Goal: Complete application form

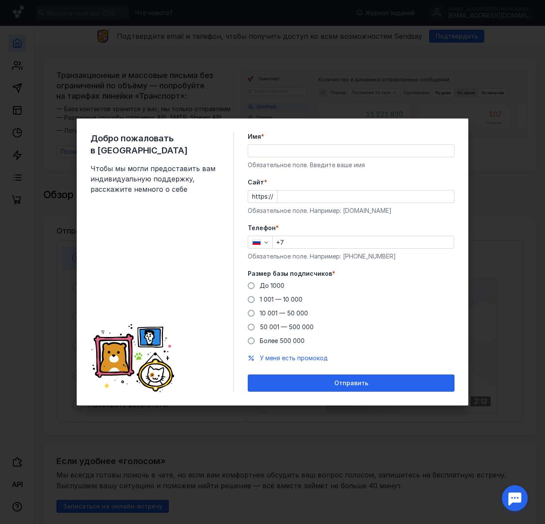
click at [283, 152] on input "Имя *" at bounding box center [351, 151] width 206 height 12
drag, startPoint x: 313, startPoint y: 146, endPoint x: 307, endPoint y: 149, distance: 7.0
click at [307, 149] on input "[PERSON_NAME]" at bounding box center [351, 151] width 206 height 12
type input "[PERSON_NAME]"
click at [287, 194] on input "Cайт *" at bounding box center [365, 196] width 177 height 12
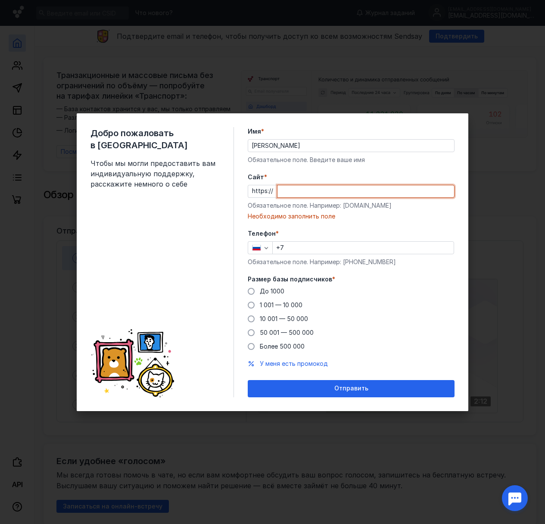
paste input "[DOMAIN_NAME][URL]"
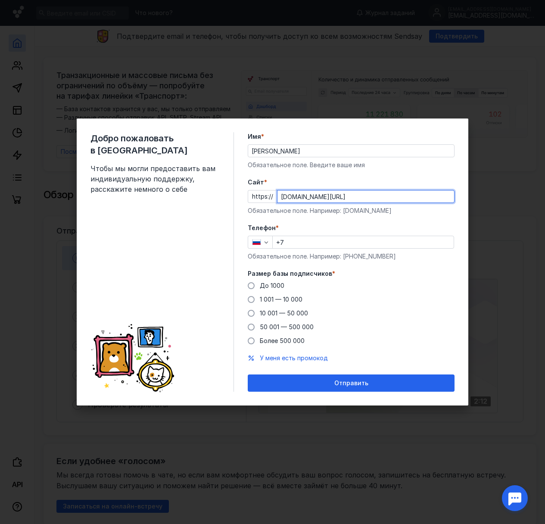
type input "[DOMAIN_NAME][URL]"
click at [296, 241] on input "+7" at bounding box center [363, 242] width 181 height 12
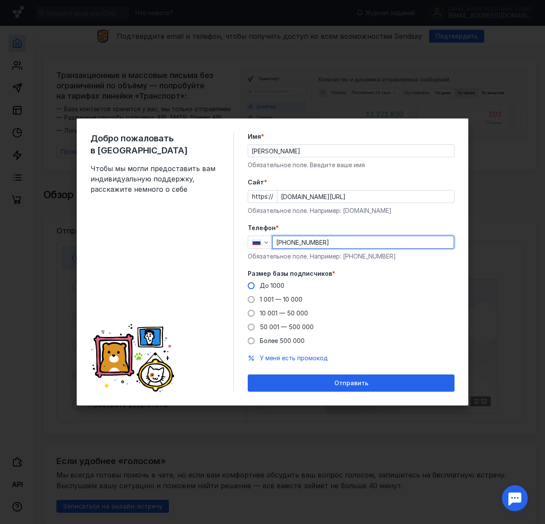
type input "[PHONE_NUMBER]"
click at [251, 286] on span at bounding box center [251, 285] width 7 height 7
click at [0, 0] on input "До 1000" at bounding box center [0, 0] width 0 height 0
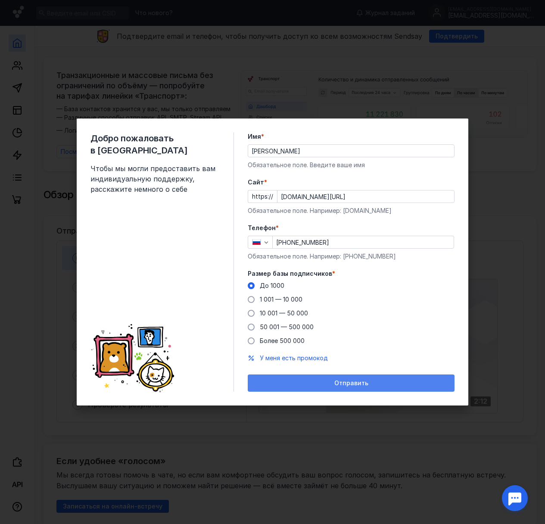
click at [344, 385] on span "Отправить" at bounding box center [351, 382] width 34 height 7
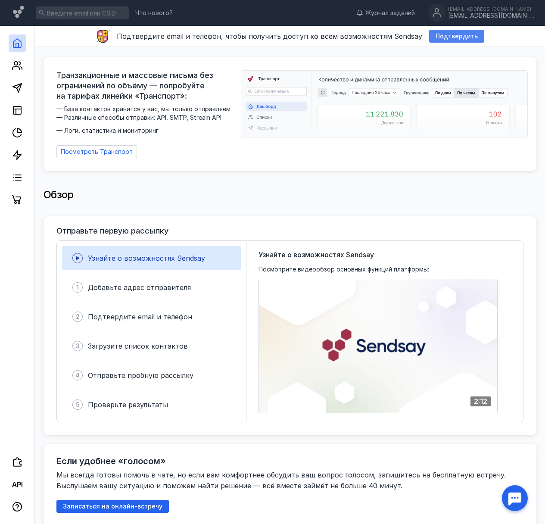
click at [453, 36] on span "Подтвердить" at bounding box center [456, 36] width 42 height 7
